Goal: Use online tool/utility: Use online tool/utility

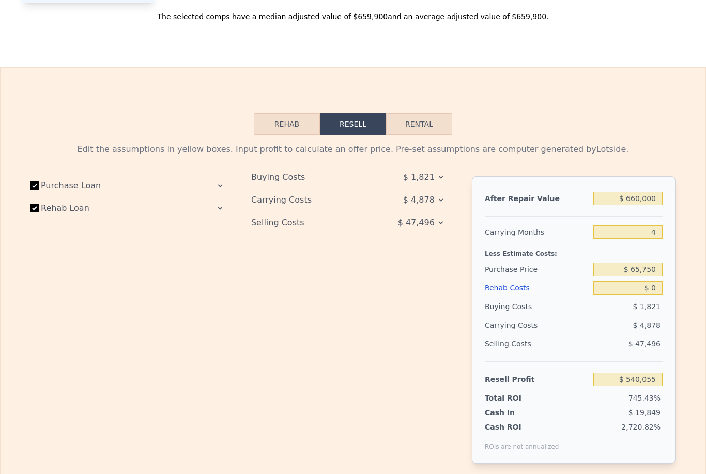
scroll to position [1252, 0]
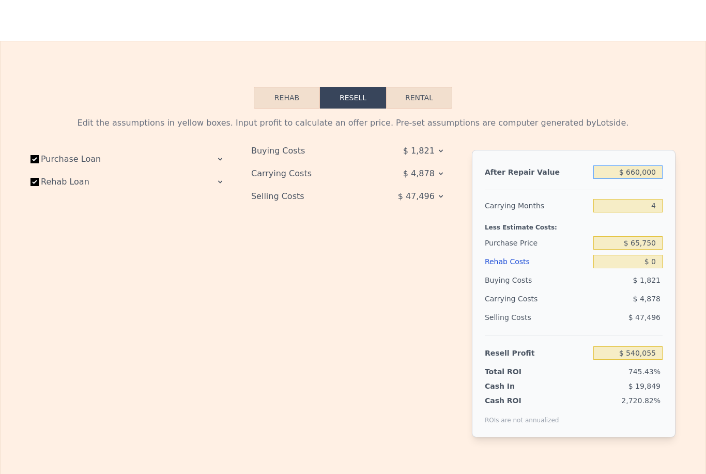
click at [640, 165] on input "$ 660,000" at bounding box center [627, 171] width 69 height 13
type input "$ 66,000"
type input "-$ 10,902"
type input "$ 6,000"
type input "-$ 66,554"
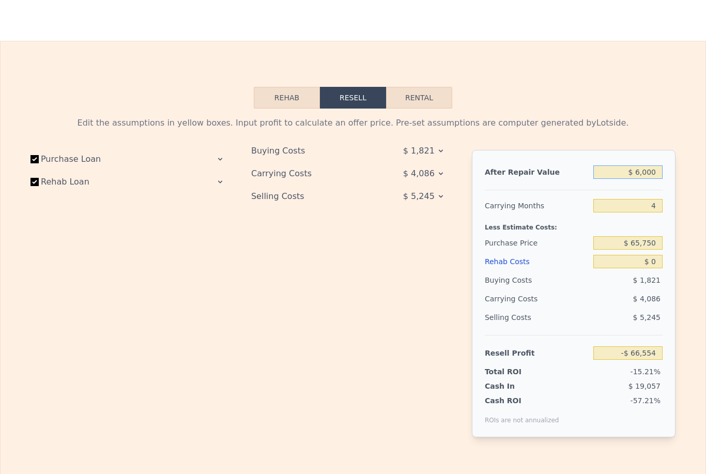
type input "$ 000"
type input "-$ 72,119"
type input "$ 6,000"
type input "-$ 66,554"
type input "$ 60,000"
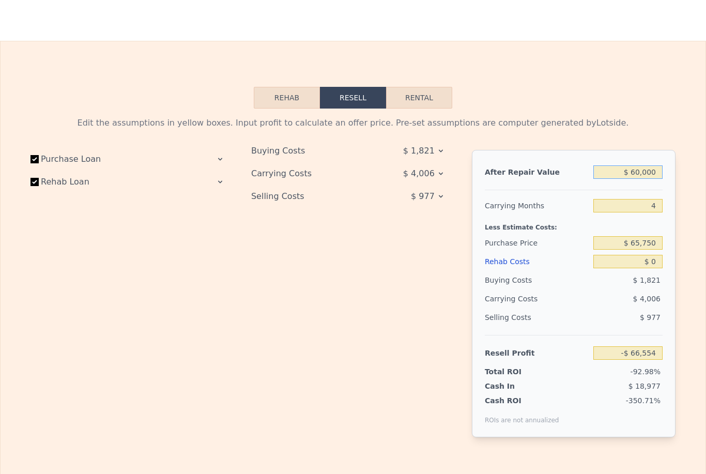
type input "-$ 16,467"
type input "$ 600,000"
type input "$ 484,403"
type input "$ 6,000,000"
type input "$ 5,493,101"
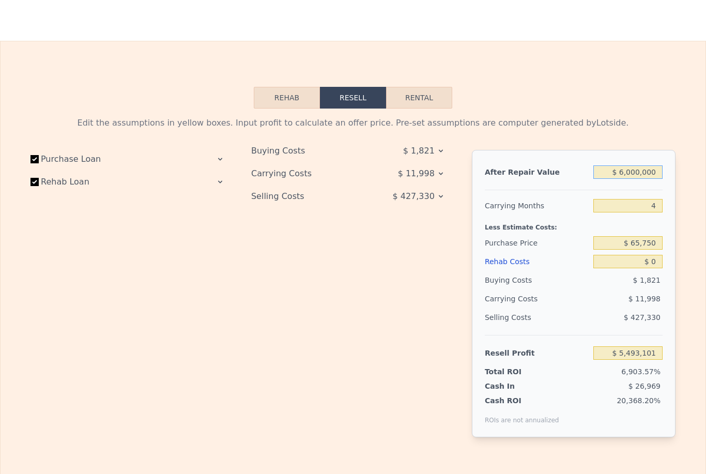
type input "$ 600,000"
type input "$ 484,403"
click at [664, 197] on div "After Repair Value $ 600,000 Carrying Months 4 Less Estimate Costs: Purchase Pr…" at bounding box center [574, 293] width 204 height 287
click at [659, 203] on input "4" at bounding box center [627, 205] width 69 height 13
type input "8"
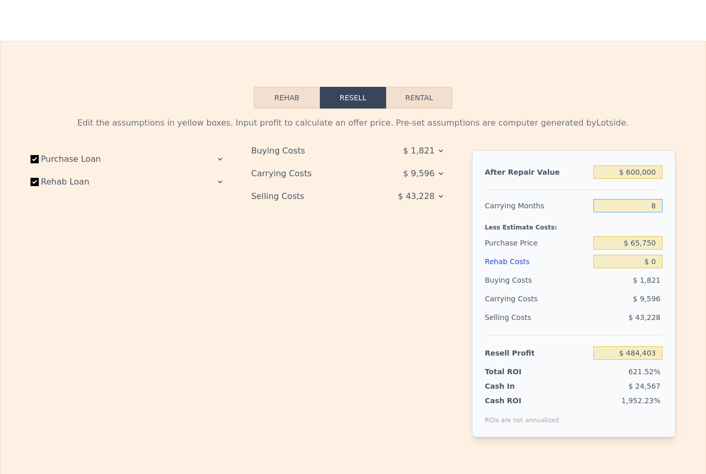
type input "$ 479,605"
type input "8"
click at [648, 246] on input "$ 65,750" at bounding box center [627, 242] width 69 height 13
type input "$ 350,750"
click at [648, 261] on input "$ 0" at bounding box center [627, 261] width 69 height 13
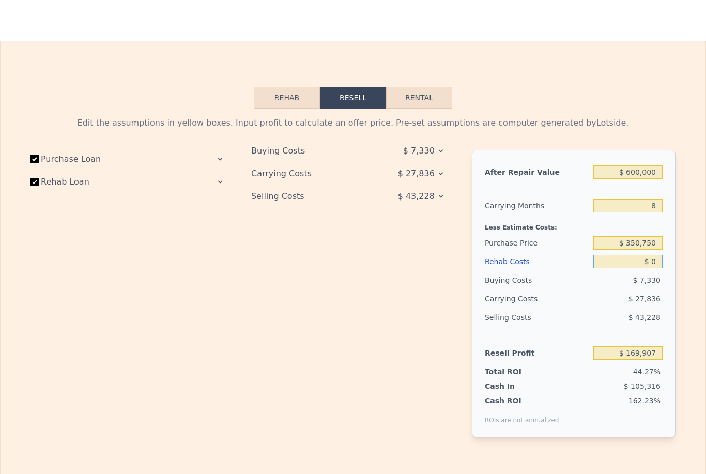
type input "$ 170,856"
type input "$ 10"
type input "$ 170,846"
type input "$ 160"
type input "$ 170,685"
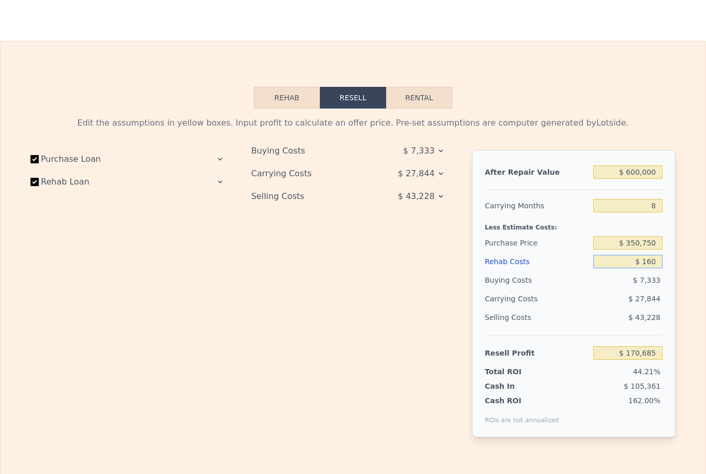
type input "$ 1,600"
type input "$ 169,126"
type input "$ 16,000"
type input "$ 153,576"
type input "$ 160,000"
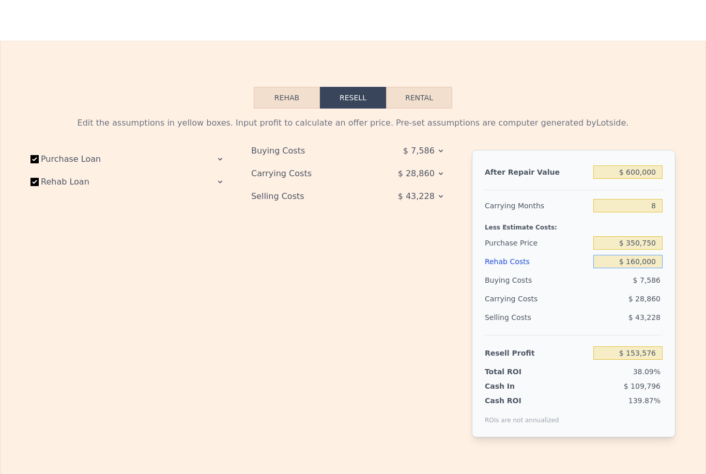
type input "-$ 1,944"
click at [620, 315] on div "$ 43,228" at bounding box center [628, 317] width 70 height 19
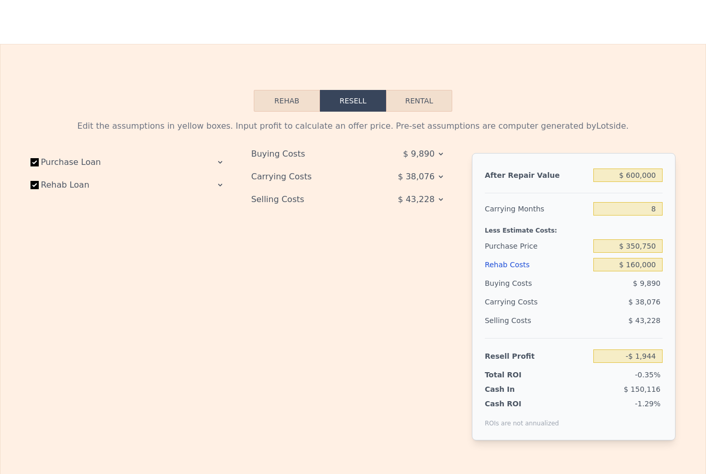
click at [634, 235] on div "Less Estimate Costs:" at bounding box center [574, 227] width 178 height 19
click at [639, 242] on input "$ 350,750" at bounding box center [627, 245] width 69 height 13
type input "$ 340,750"
type input "$ 8,889"
type input "$ 330,750"
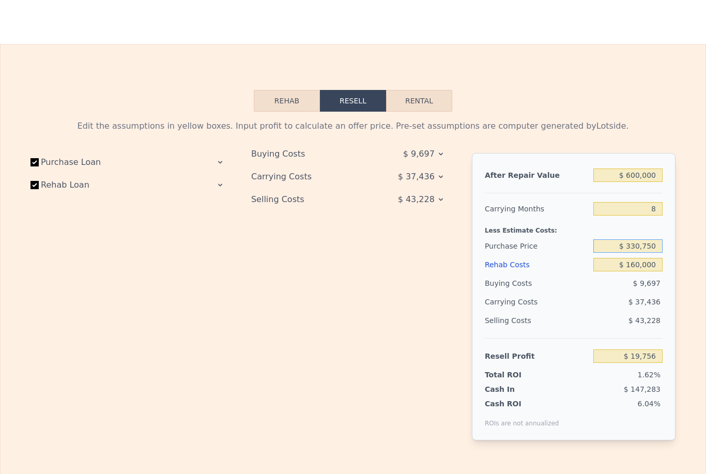
type input "$ 19,723"
type input "$ 320,750"
type input "$ 30,556"
type input "$ 310,750"
type input "$ 41,389"
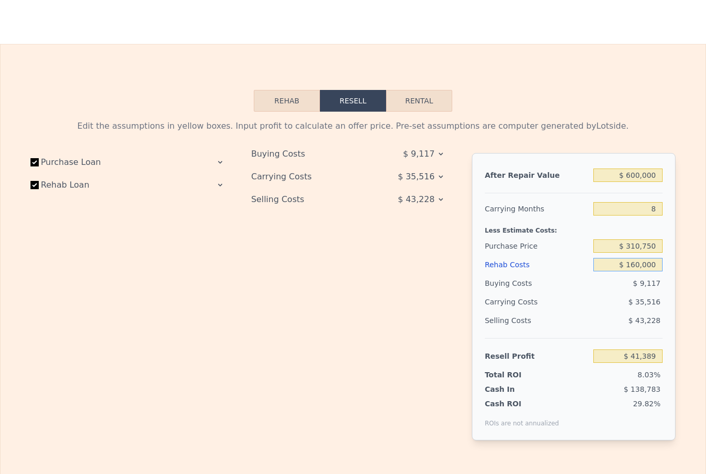
click at [631, 267] on input "$ 160,000" at bounding box center [627, 264] width 69 height 13
type input "$ 10,000"
type input "$ 203,389"
type input "$ 150,000"
type input "$ 52,189"
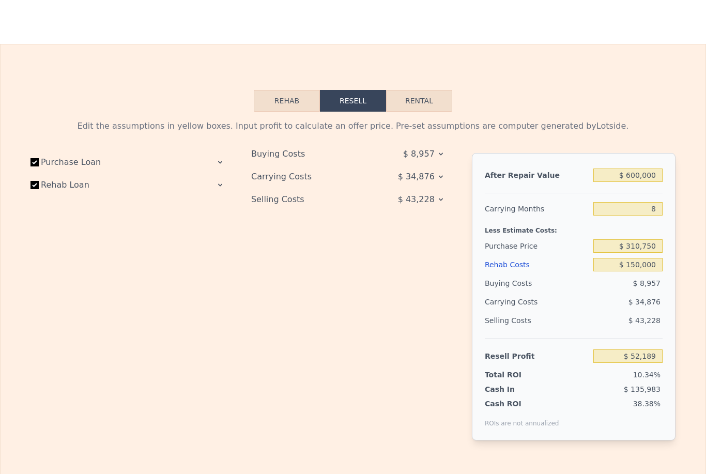
click at [576, 327] on div "Selling Costs" at bounding box center [537, 320] width 104 height 19
click at [641, 267] on input "$ 150,000" at bounding box center [627, 264] width 69 height 13
type input "$ 10,000"
type input "$ 203,389"
type input "$ 160,000"
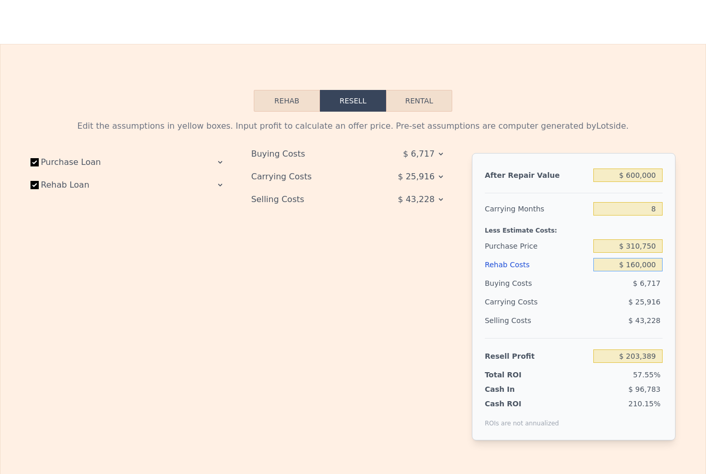
type input "$ 41,389"
click at [667, 284] on div "After Repair Value $ 600,000 Carrying Months 8 Less Estimate Costs: Purchase Pr…" at bounding box center [574, 296] width 204 height 287
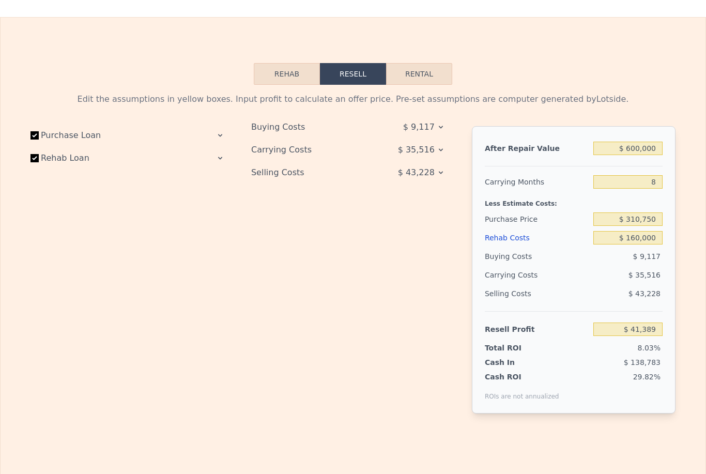
scroll to position [1277, 0]
click at [641, 234] on input "$ 160,000" at bounding box center [627, 236] width 69 height 13
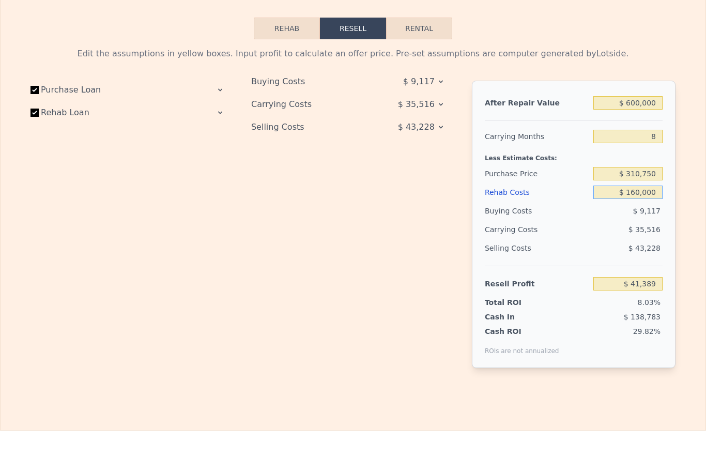
type input "$ 10,000"
type input "$ 203,389"
type input "$ 120,000"
type input "$ 84,589"
type input "$ 120,000"
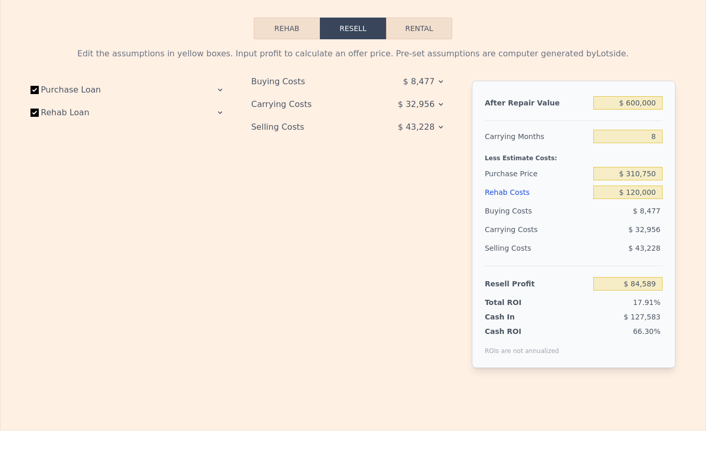
click at [637, 91] on div "After Repair Value $ 600,000 Carrying Months 8 Less Estimate Costs: Purchase Pr…" at bounding box center [574, 224] width 204 height 287
click at [660, 131] on input "8" at bounding box center [627, 136] width 69 height 13
click at [658, 139] on input "8" at bounding box center [627, 136] width 69 height 13
type input "6"
type input "$ 92,828"
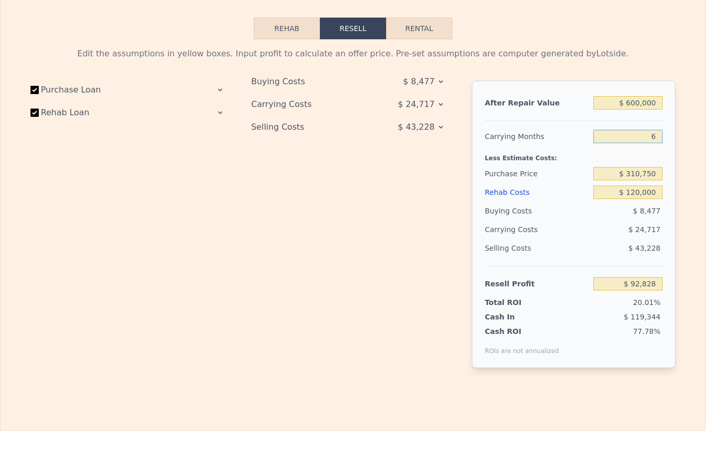
type input "6"
click at [688, 274] on div "Edit the assumptions in yellow boxes. Input profit to calculate an offer price.…" at bounding box center [353, 211] width 705 height 345
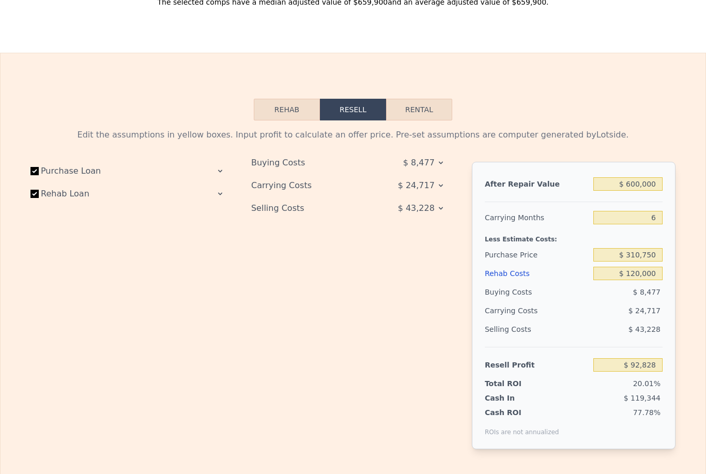
scroll to position [1224, 0]
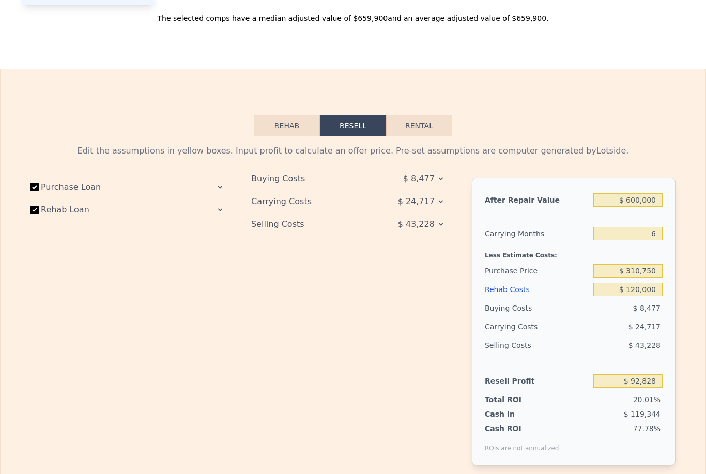
click at [223, 187] on icon at bounding box center [220, 187] width 8 height 8
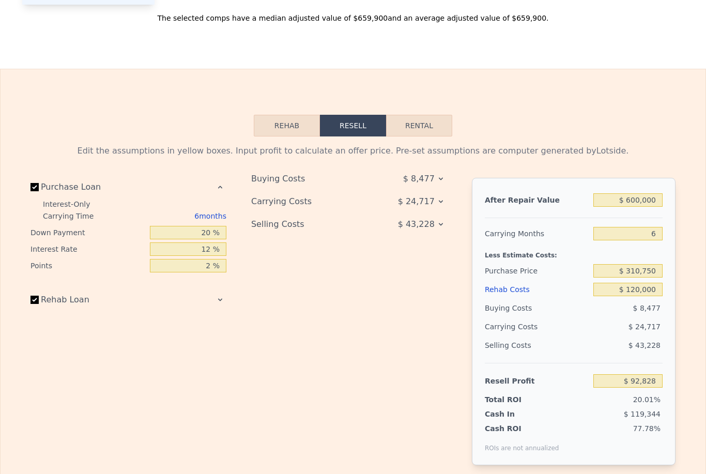
click at [209, 223] on div "6 months" at bounding box center [170, 216] width 112 height 17
click at [211, 238] on input "20 %" at bounding box center [188, 232] width 76 height 13
type input "2 %"
type input "$ 88,355"
type input "0 %"
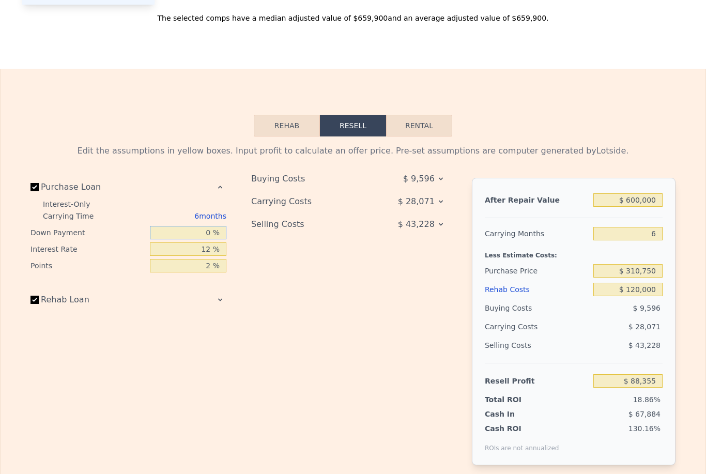
type input "$ 87,853"
click at [211, 254] on input "12 %" at bounding box center [188, 248] width 76 height 13
type input "1 %"
type input "$ 104,947"
type input "10 %"
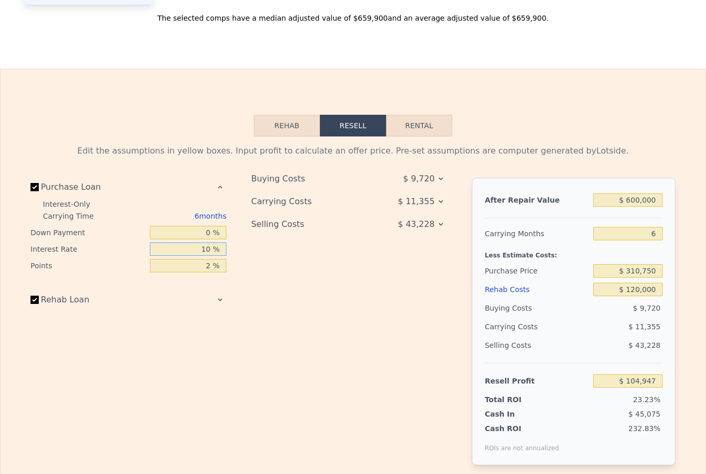
type input "$ 90,961"
type input "10 %"
click at [212, 270] on input "2 %" at bounding box center [188, 265] width 76 height 13
type input "0 %"
type input "$ 97,176"
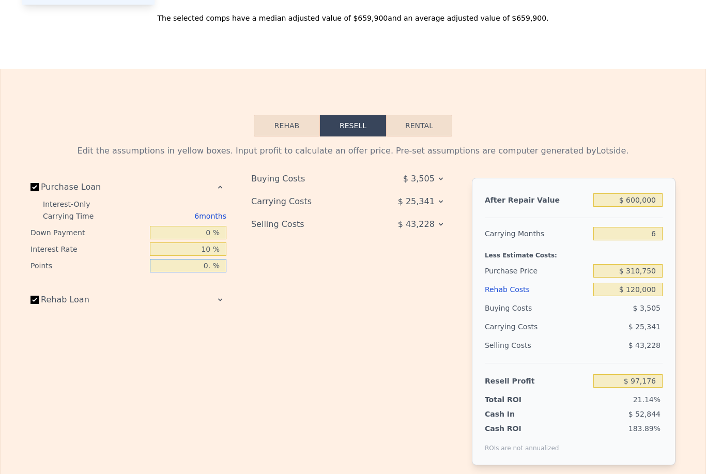
type input "0.7 %"
type input "$ 95,001"
type input "0.75 %"
type input "$ 94,845"
type input "0.75 %"
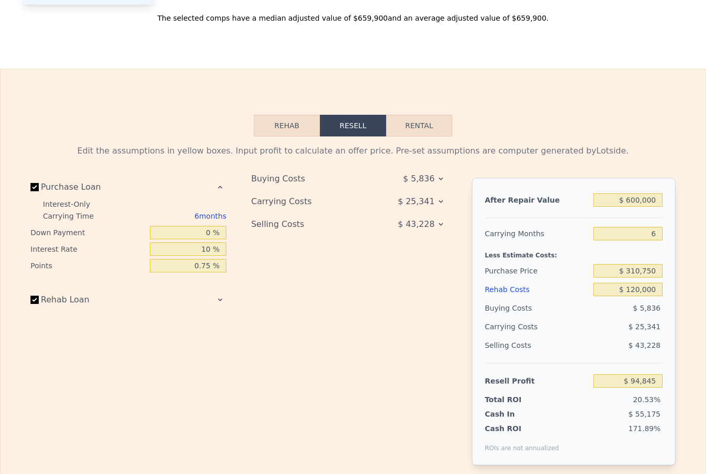
click at [197, 302] on div at bounding box center [188, 300] width 76 height 8
click at [222, 303] on icon at bounding box center [220, 300] width 8 height 8
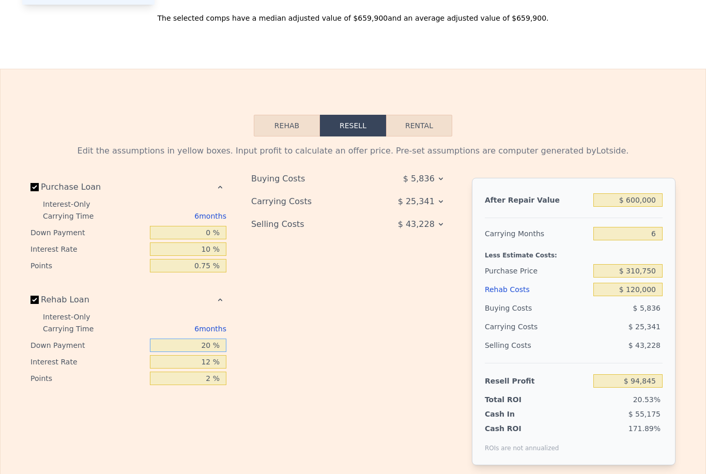
click at [215, 344] on input "20 %" at bounding box center [188, 344] width 76 height 13
type input "2 %"
type input "$ 93,117"
type input "0 %"
type input "$ 92,925"
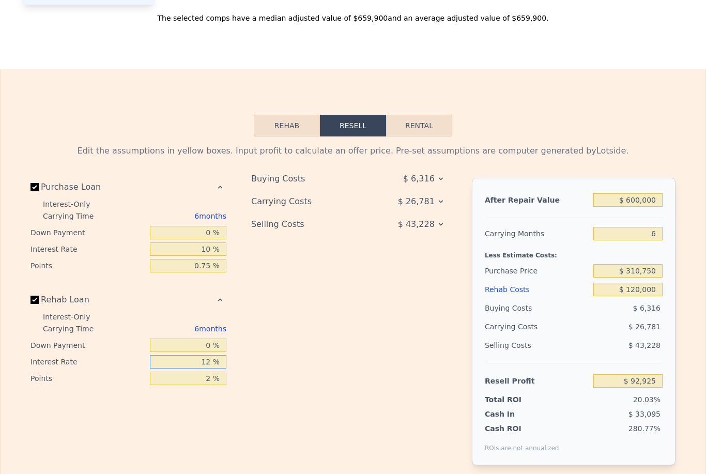
click at [219, 361] on input "12 %" at bounding box center [188, 361] width 76 height 13
type input "1 %"
type input "$ 99,525"
type input "10 %"
type input "$ 94,125"
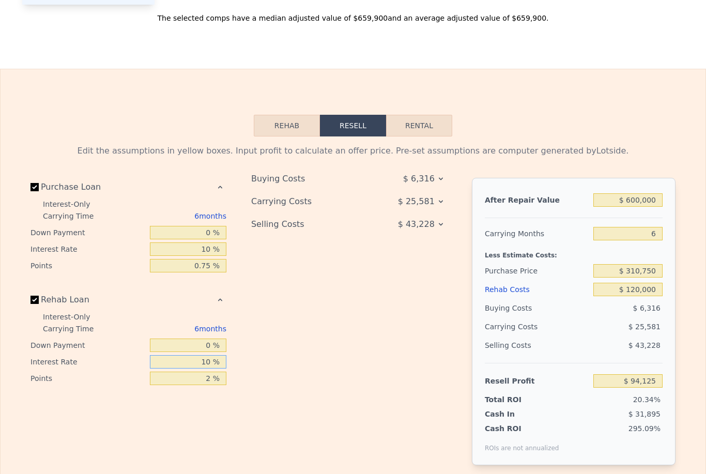
type input "10 %"
click at [219, 377] on input "2 %" at bounding box center [188, 378] width 76 height 13
type input "0 %"
type input "$ 96,525"
type input "0.7 %"
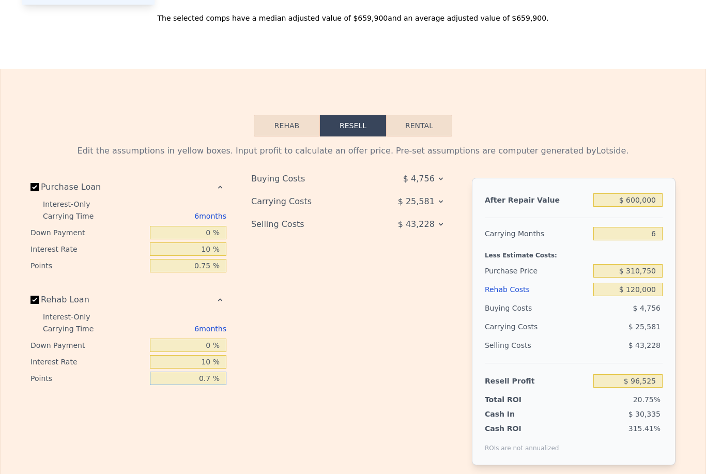
type input "$ 95,685"
type input "0.75 %"
type input "$ 95,625"
type input "0.75 %"
click at [388, 358] on div "Buying Costs $ 4,816 Carrying Costs $ 25,581 Selling Costs $ 43,228" at bounding box center [353, 330] width 204 height 304
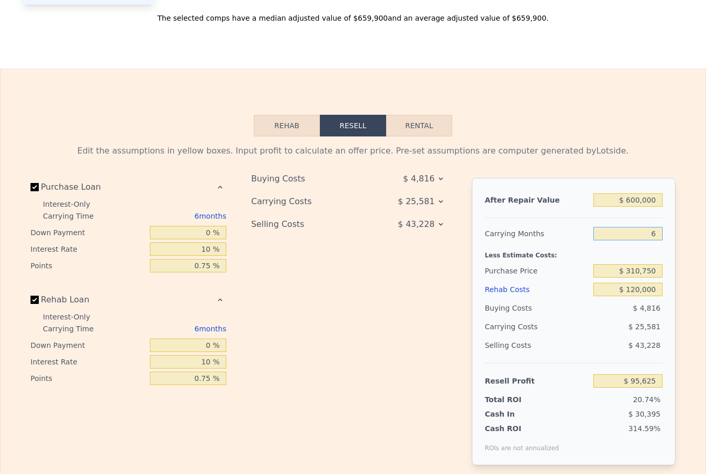
click at [661, 233] on input "6" at bounding box center [627, 233] width 69 height 13
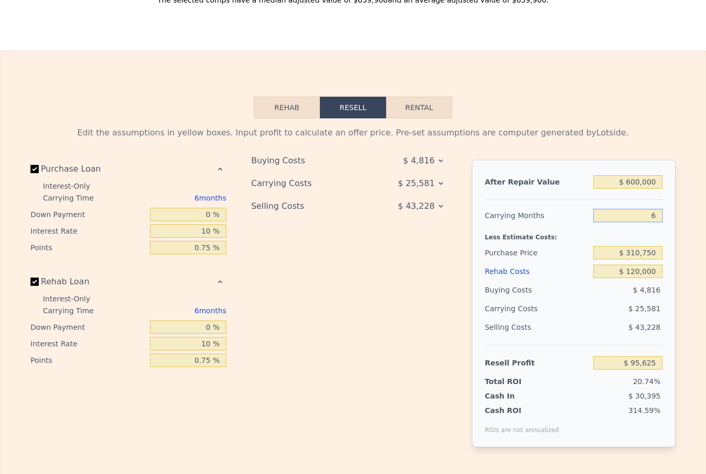
scroll to position [1242, 0]
click at [641, 250] on input "$ 310,750" at bounding box center [627, 252] width 69 height 13
click at [635, 246] on input "$ 310,750" at bounding box center [627, 252] width 69 height 13
type input "$ 350,750"
click at [642, 272] on input "$ 120,000" at bounding box center [627, 271] width 69 height 13
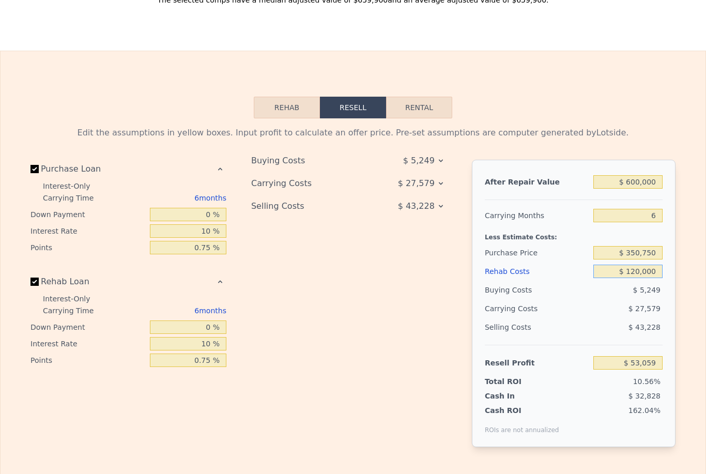
type input "$ 53,194"
type input "$ 10,000"
type input "$ 169,521"
type input "$ 160,000"
type input "$ 10,896"
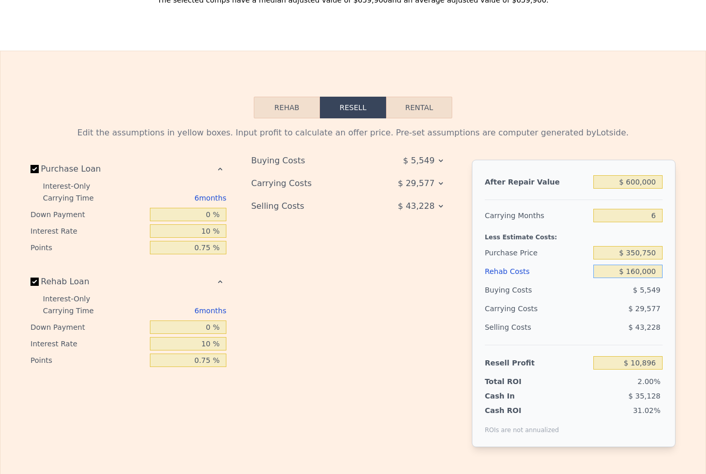
type input "$ 160,000"
click at [674, 336] on div "After Repair Value $ 600,000 Carrying Months 6 Less Estimate Costs: Purchase Pr…" at bounding box center [574, 303] width 204 height 287
click at [683, 331] on div "Edit the assumptions in yellow boxes. Input profit to calculate an offer price.…" at bounding box center [352, 290] width 661 height 345
click at [636, 179] on input "$ 600,000" at bounding box center [627, 181] width 69 height 13
type input "$ 60,000"
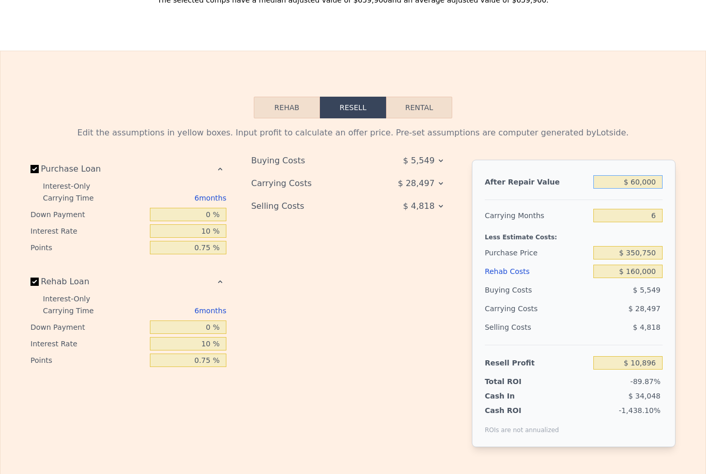
type input "-$ 489,614"
type input "$ 6,000"
type input "-$ 539,665"
type input "$ 65,000"
type input "-$ 484,979"
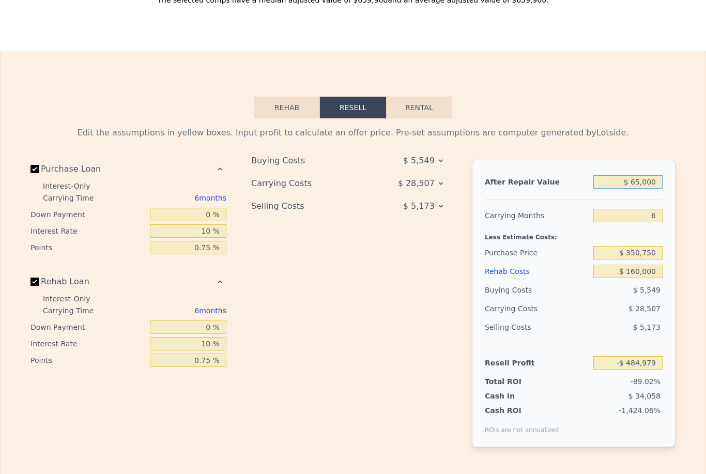
type input "$ 650,000"
type input "$ 57,239"
click at [685, 341] on div "Edit the assumptions in yellow boxes. Input profit to calculate an offer price.…" at bounding box center [353, 290] width 705 height 345
click at [644, 179] on input "$ 650,000" at bounding box center [627, 181] width 69 height 13
type input "$ 60,000"
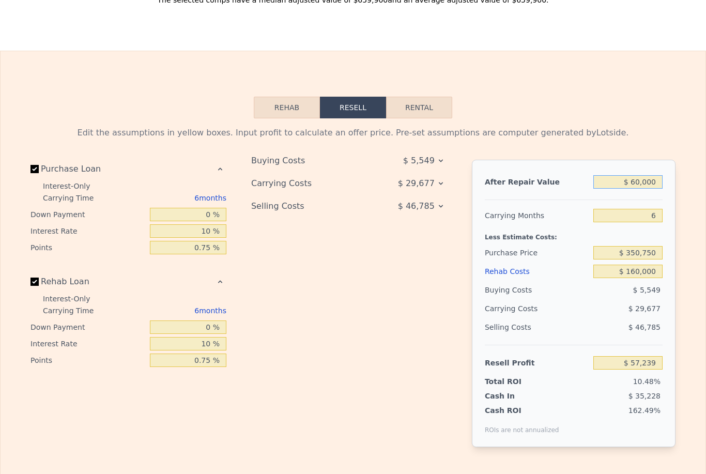
type input "-$ 489,614"
type input "$ 600,000"
type input "$ 10,896"
type input "$ 600,000"
click at [656, 211] on input "6" at bounding box center [627, 215] width 69 height 13
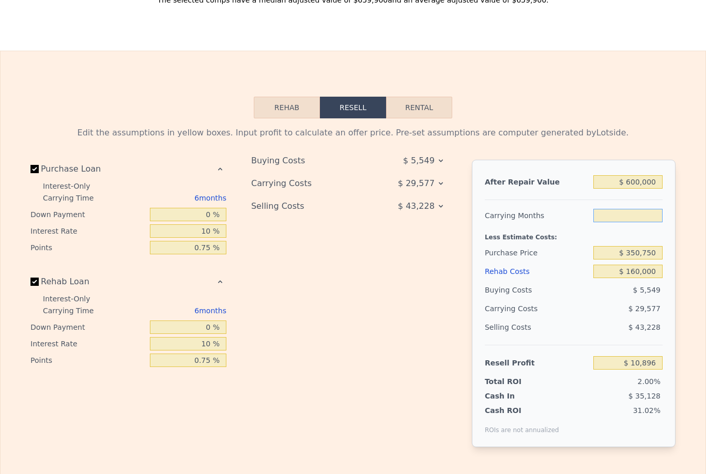
type input "8"
type input "$ 1,037"
type input "8"
click at [642, 271] on input "$ 160,000" at bounding box center [627, 271] width 69 height 13
click at [634, 248] on input "$ 350,750" at bounding box center [627, 252] width 69 height 13
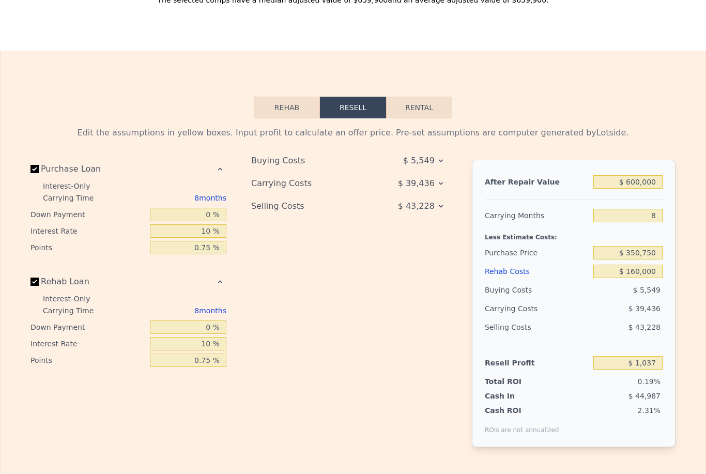
click at [643, 244] on div "$ 350,750" at bounding box center [627, 252] width 69 height 19
click at [635, 246] on input "$ 350,750" at bounding box center [627, 252] width 69 height 13
click at [640, 248] on input "$ 350,750" at bounding box center [627, 252] width 69 height 13
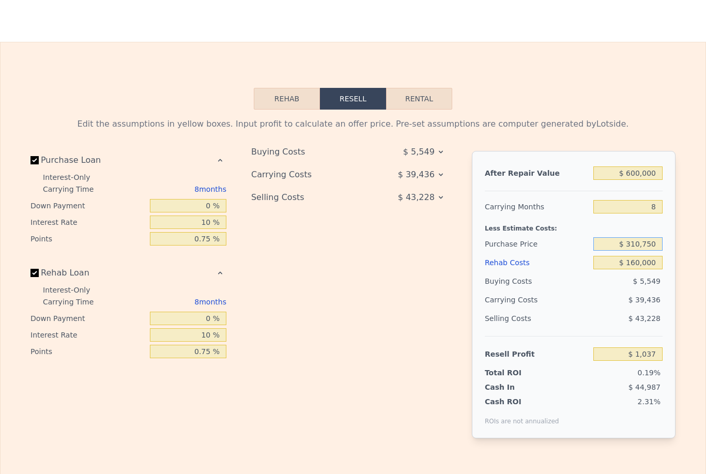
click at [662, 240] on input "$ 310,750" at bounding box center [627, 243] width 69 height 13
type input "$ 310,750"
type input "$ 44,134"
click at [631, 304] on span "$ 36,772" at bounding box center [644, 300] width 32 height 8
click at [638, 264] on input "$ 160,000" at bounding box center [627, 262] width 69 height 13
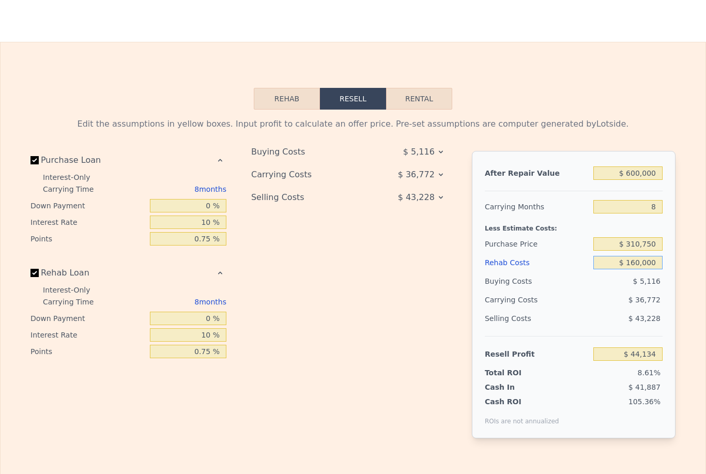
type input "$ 16,000"
type input "$ 198,814"
type input "$ 1,000"
type input "$ 214,926"
type input "$ 100,000"
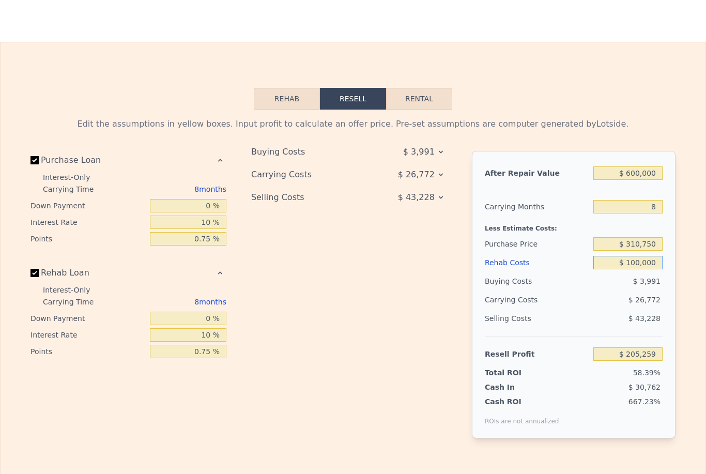
type input "$ 108,584"
click at [689, 306] on div "Edit the assumptions in yellow boxes. Input profit to calculate an offer price.…" at bounding box center [353, 282] width 705 height 345
click at [675, 316] on div "After Repair Value $ 600,000 Carrying Months 8 Less Estimate Costs: Purchase Pr…" at bounding box center [574, 294] width 204 height 287
click at [636, 235] on div "$ 310,750" at bounding box center [627, 244] width 69 height 19
click at [637, 243] on input "$ 310,750" at bounding box center [627, 243] width 69 height 13
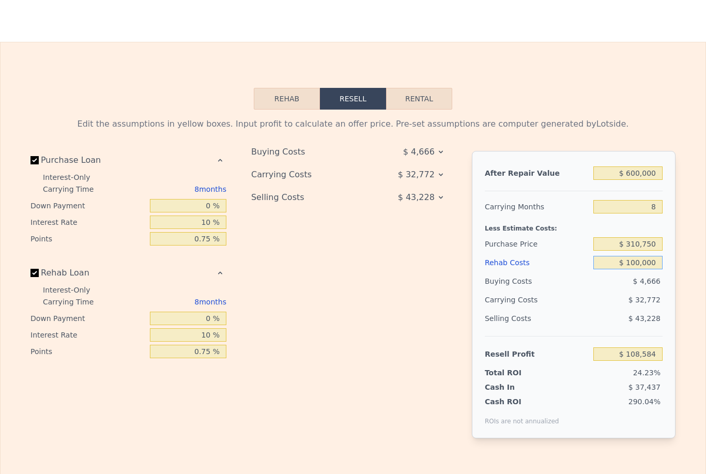
click at [636, 262] on input "$ 100,000" at bounding box center [627, 262] width 69 height 13
type input "$ 1,000"
type input "$ 214,926"
type input "$ 16,000"
type input "$ 198,814"
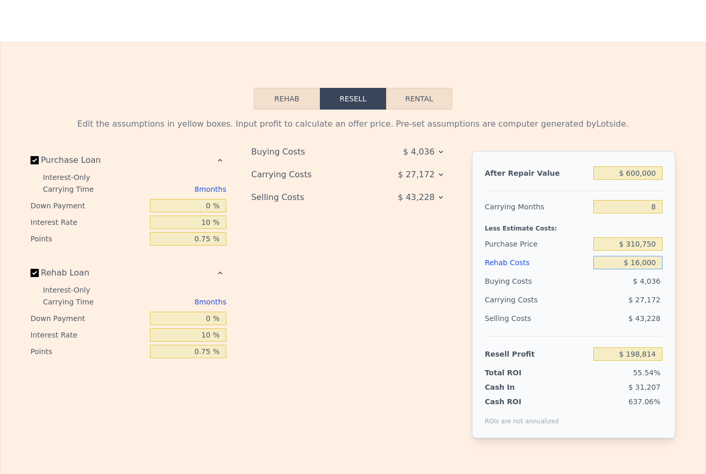
type input "$ 160,000"
type input "$ 44,134"
type input "$ 160,000"
click at [685, 291] on div "Edit the assumptions in yellow boxes. Input profit to calculate an offer price.…" at bounding box center [353, 282] width 705 height 345
click at [671, 310] on div "After Repair Value $ 600,000 Carrying Months 8 Less Estimate Costs: Purchase Pr…" at bounding box center [574, 294] width 204 height 287
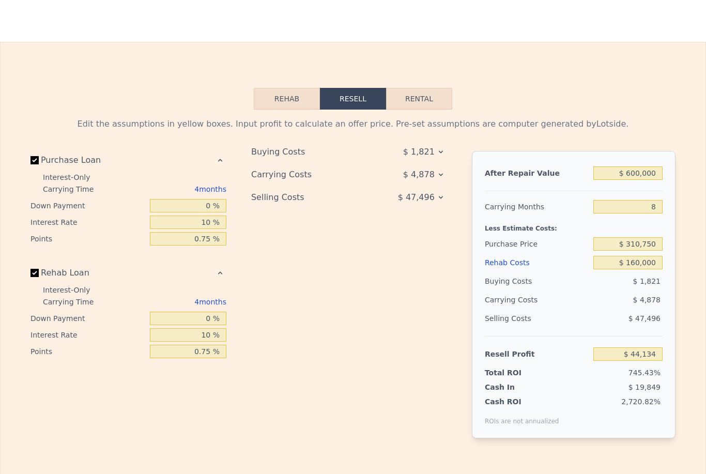
type input "$ 660,000"
type input "4"
type input "$ 0"
type input "$ 540,055"
click at [658, 257] on input "$ 0" at bounding box center [627, 262] width 69 height 13
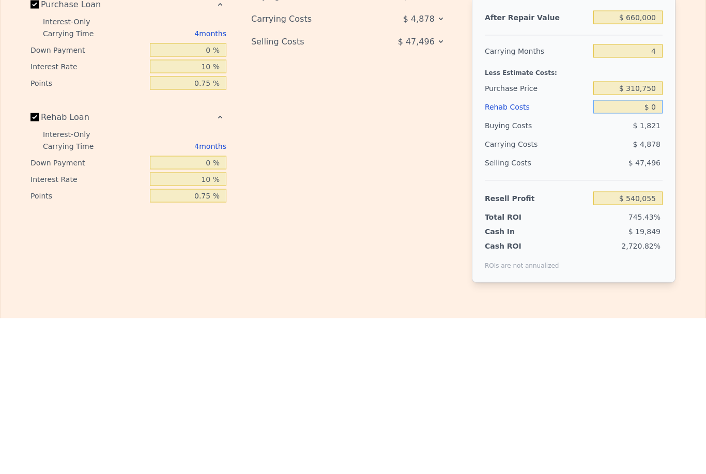
type input "$ 10"
type input "$ 540,045"
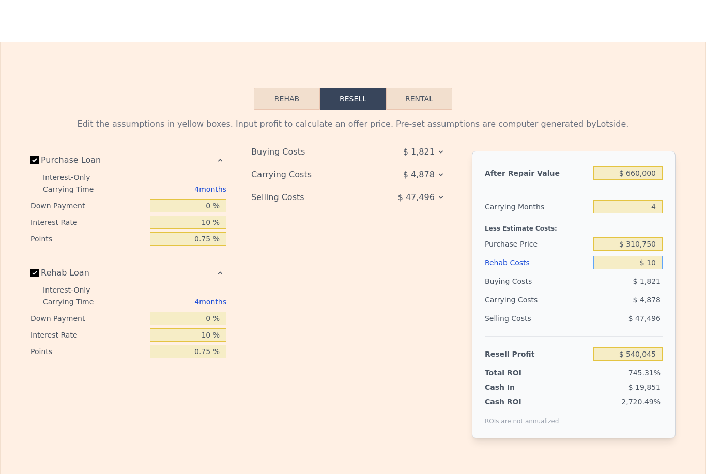
type input "$ 160"
type input "$ 539,888"
type input "$ 1,600"
type input "$ 538,377"
type input "$ 16,000"
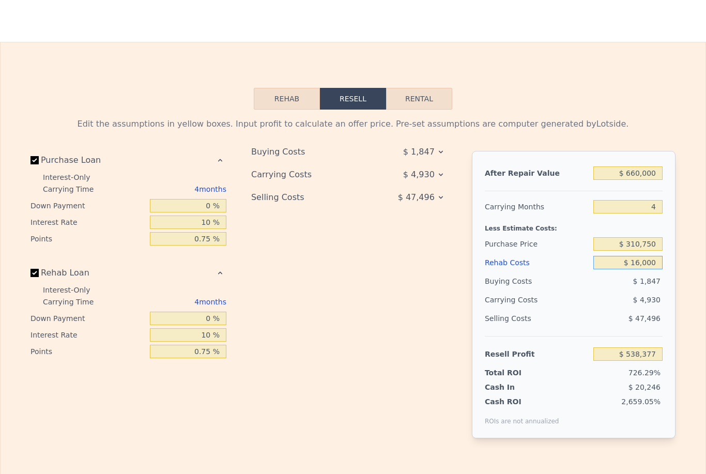
type input "$ 523,287"
type input "$ 160,000"
click at [686, 365] on div "Edit the assumptions in yellow boxes. Input profit to calculate an offer price.…" at bounding box center [353, 282] width 705 height 345
click at [649, 238] on input "$ 310,750" at bounding box center [627, 243] width 69 height 13
click at [683, 297] on div "Edit the assumptions in yellow boxes. Input profit to calculate an offer price.…" at bounding box center [352, 282] width 661 height 345
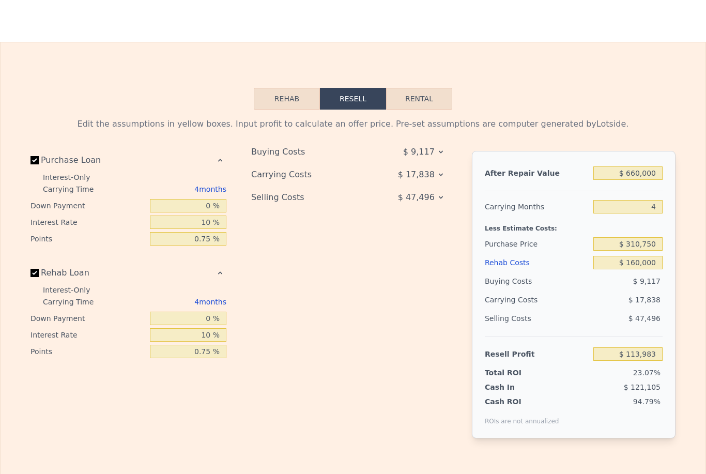
type input "$ 114,799"
click at [661, 206] on input "4" at bounding box center [627, 206] width 69 height 13
type input "8"
type input "$ 96,961"
type input "8"
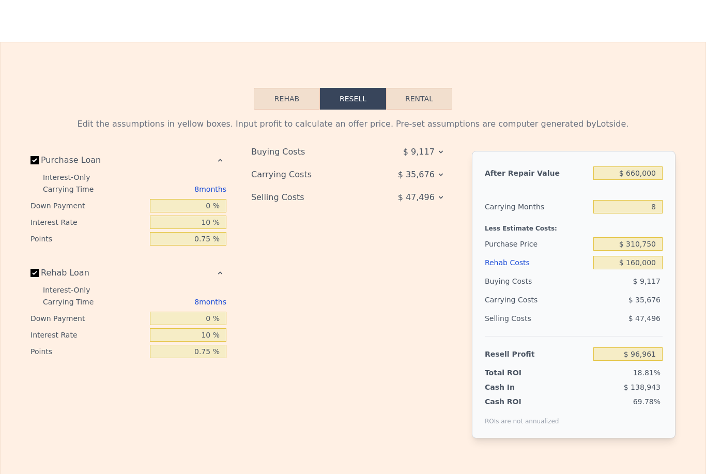
click at [675, 231] on div "After Repair Value $ 660,000 Carrying Months 8 Less Estimate Costs: Purchase Pr…" at bounding box center [574, 294] width 204 height 287
click at [682, 243] on div "Edit the assumptions in yellow boxes. Input profit to calculate an offer price.…" at bounding box center [352, 282] width 661 height 345
click at [634, 166] on input "$ 660,000" at bounding box center [627, 172] width 69 height 13
click at [643, 171] on input "$ 660,000" at bounding box center [627, 172] width 69 height 13
type input "$ 66,000"
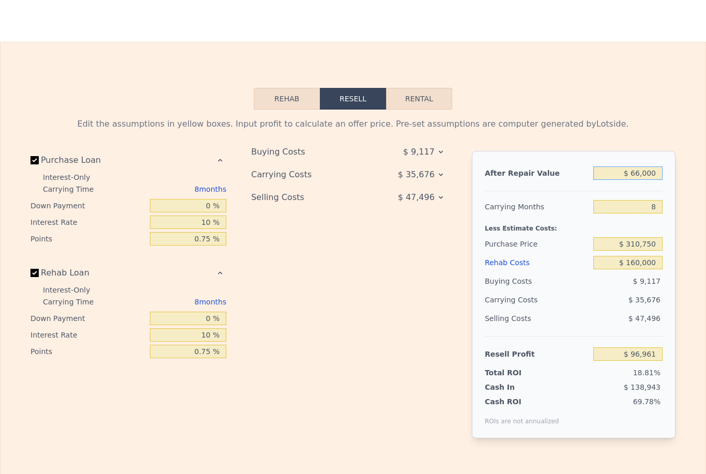
type input "-$ 453,204"
type input "$ 6,000"
type input "-$ 508,776"
type input "$ 60,000"
type input "-$ 458,761"
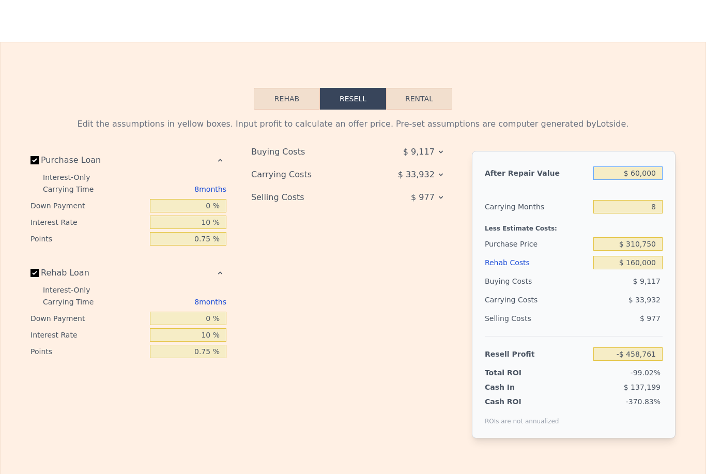
type input "$ 600,000"
type input "$ 41,389"
click at [683, 256] on div "Edit the assumptions in yellow boxes. Input profit to calculate an offer price.…" at bounding box center [352, 282] width 661 height 345
click at [681, 270] on div "Edit the assumptions in yellow boxes. Input profit to calculate an offer price.…" at bounding box center [352, 282] width 661 height 345
click at [654, 394] on div "Cash ROI ROIs are not annualized 29.82%" at bounding box center [574, 408] width 178 height 33
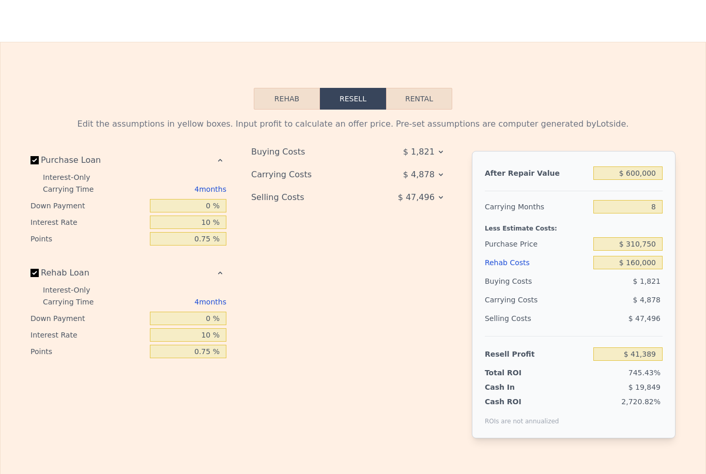
type input "$ 660,000"
type input "4"
type input "$ 0"
type input "$ 540,055"
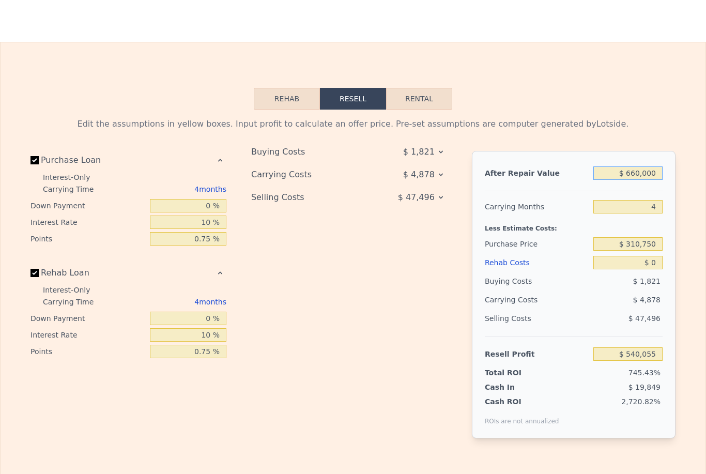
click at [642, 167] on input "$ 660,000" at bounding box center [627, 172] width 69 height 13
click at [647, 175] on input "$ 660,000" at bounding box center [627, 172] width 69 height 13
type input "$ 66,000"
type input "-$ 10,902"
type input "$ 6,000"
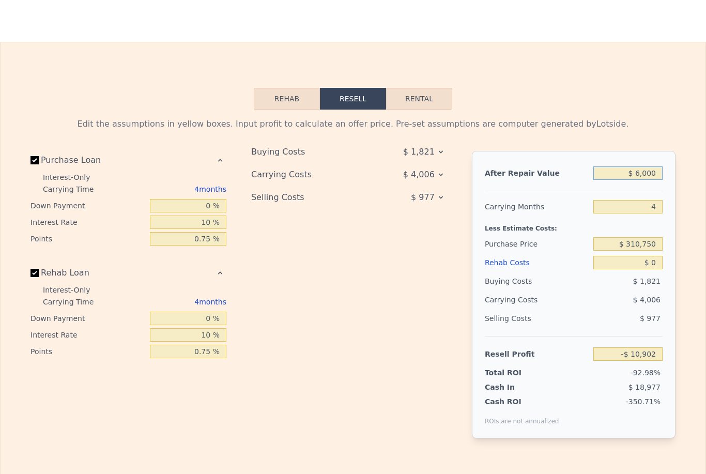
type input "-$ 66,554"
type input "$ 600,000"
type input "$ 484,403"
type input "$ 600,000"
click at [654, 205] on input "4" at bounding box center [627, 206] width 69 height 13
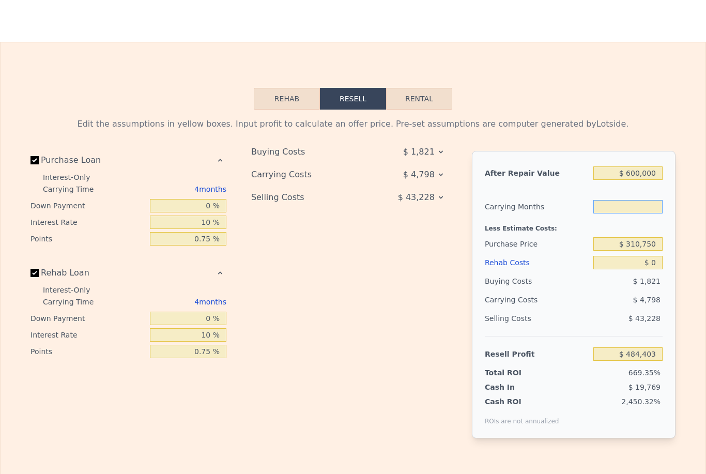
type input "8"
type input "$ 479,605"
type input "8"
click at [643, 243] on input "$ 310,750" at bounding box center [627, 243] width 69 height 13
click at [659, 263] on input "$ 0" at bounding box center [627, 262] width 69 height 13
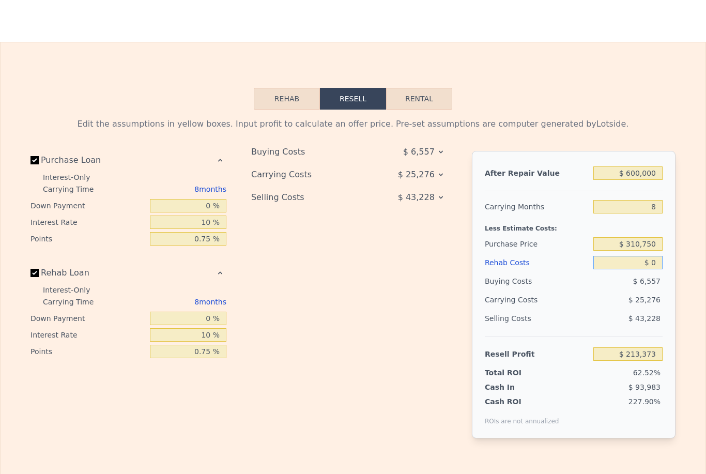
type input "$ 214,189"
type input "$ 01"
type input "$ 214,188"
type input "$ 016"
type input "$ 214,173"
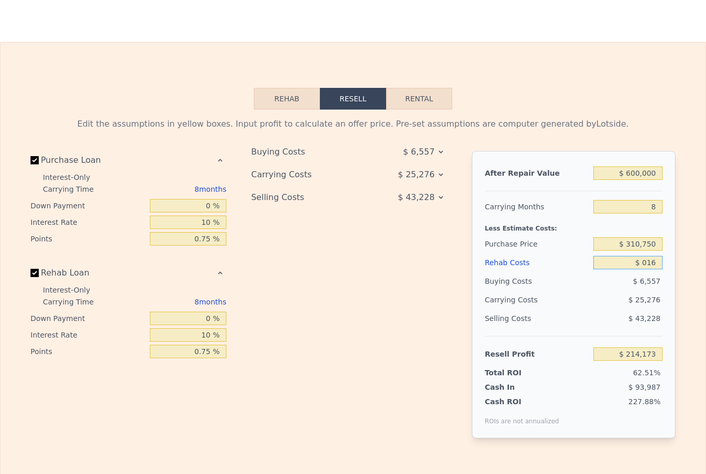
type input "$ 0160"
type input "$ 214,018"
type input "$ 01,600"
type input "$ 212,459"
type input "$ 016,000"
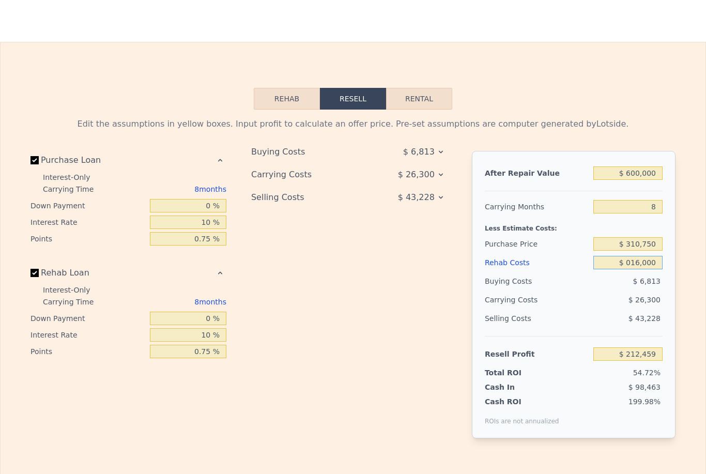
type input "$ 196,909"
type input "$ 0160,000"
type input "$ 41,389"
click at [674, 297] on div "After Repair Value $ 600,000 Carrying Months 8 Less Estimate Costs: Purchase Pr…" at bounding box center [574, 294] width 204 height 287
type input "$ 160,000"
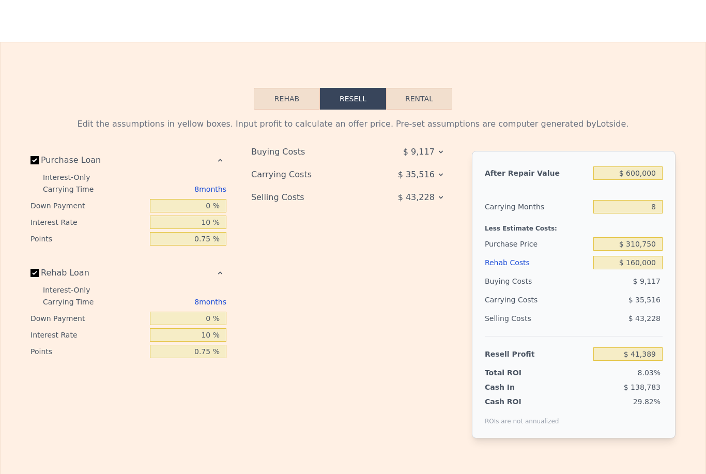
click at [570, 353] on div "Resell Profit" at bounding box center [537, 354] width 104 height 19
click at [222, 206] on input "0 %" at bounding box center [188, 205] width 76 height 13
type input "2 %"
type input "$ 35,798"
type input "-20 %"
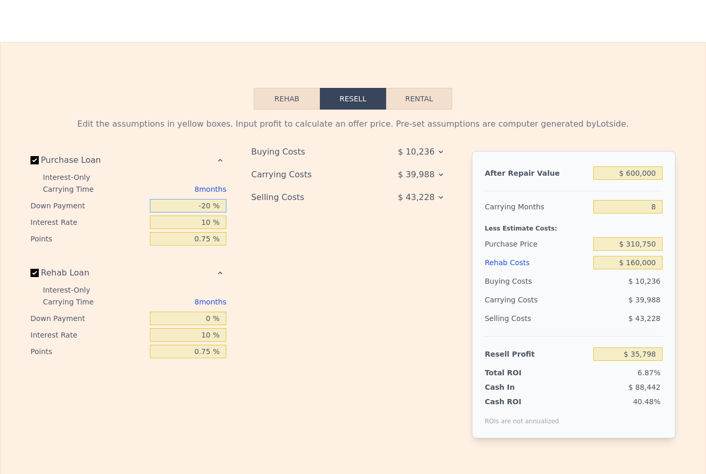
type input "$ 28,959"
click at [216, 222] on input "10 %" at bounding box center [188, 221] width 76 height 13
click at [210, 193] on div "8 months" at bounding box center [170, 189] width 112 height 17
click at [204, 219] on input "10 %" at bounding box center [188, 221] width 76 height 13
